Goal: Transaction & Acquisition: Purchase product/service

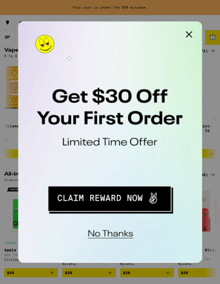
click at [87, 27] on button "Close Modal" at bounding box center [85, 26] width 11 height 11
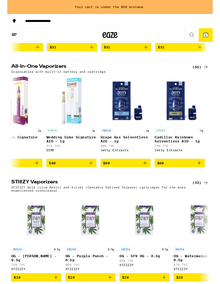
click at [84, 154] on p "Wedding Cake Signature AIO - 1g" at bounding box center [69, 149] width 54 height 9
